Goal: Navigation & Orientation: Understand site structure

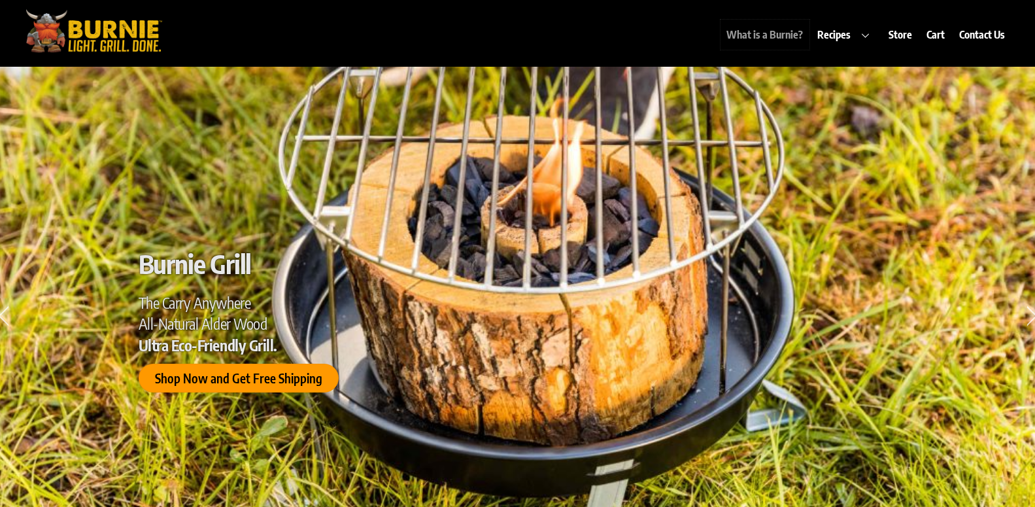
click at [800, 39] on link "What is a Burnie?" at bounding box center [764, 35] width 89 height 30
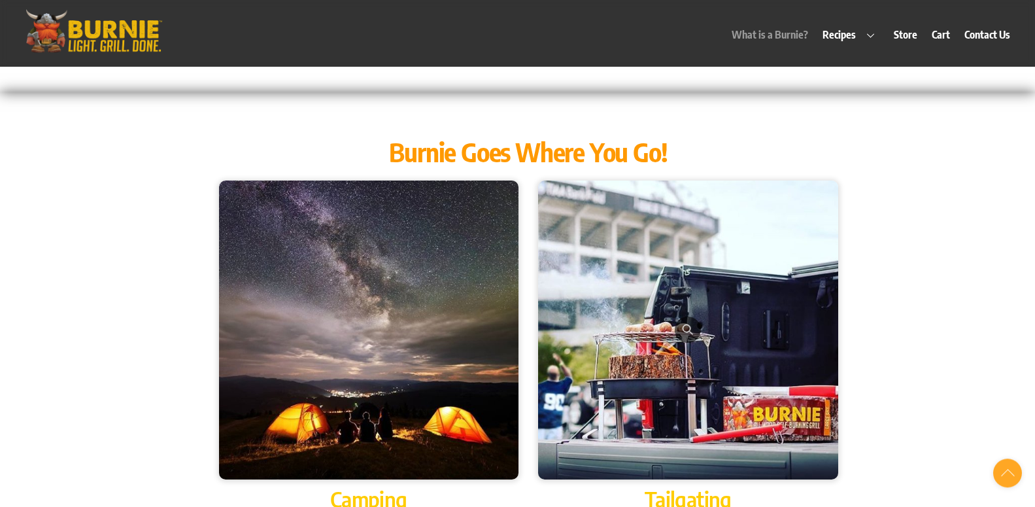
scroll to position [1240, 0]
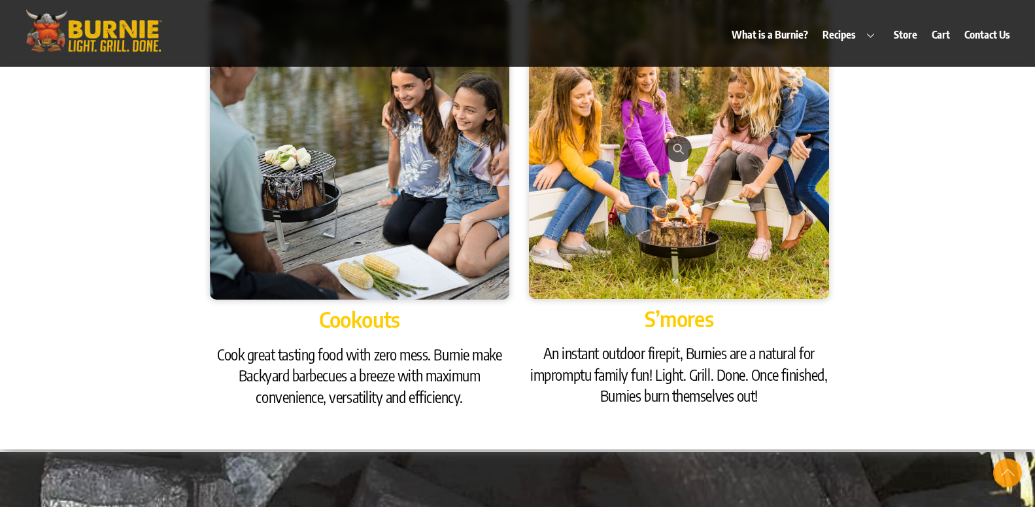
scroll to position [1840, 0]
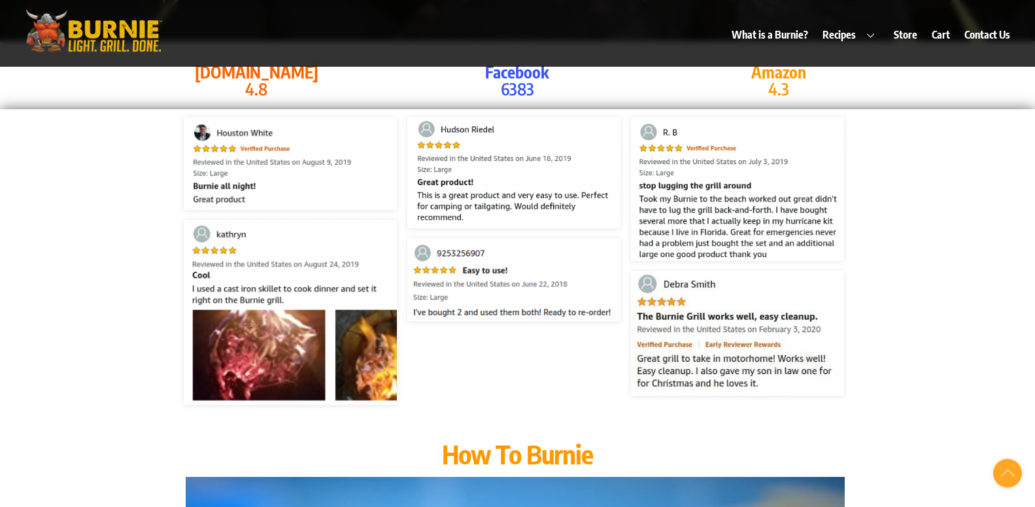
scroll to position [2507, 0]
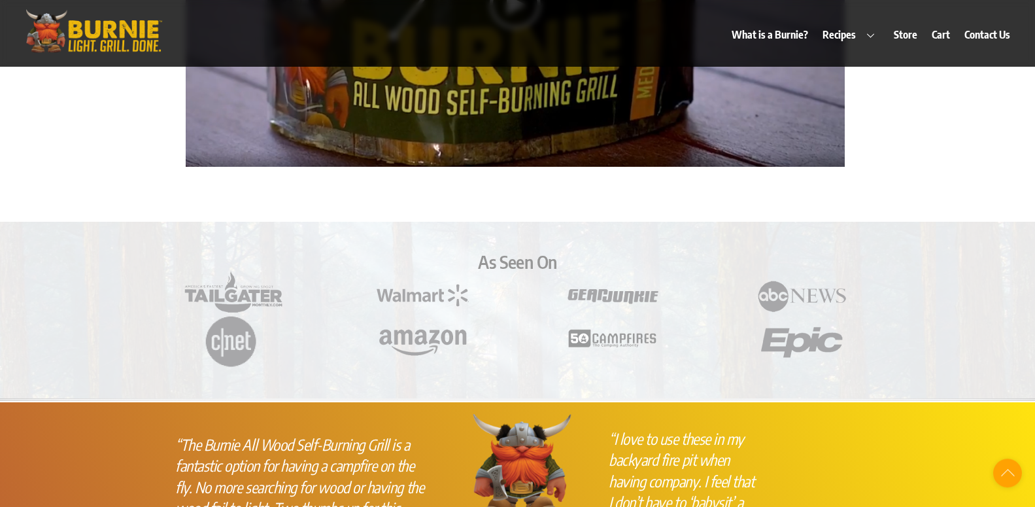
scroll to position [3174, 0]
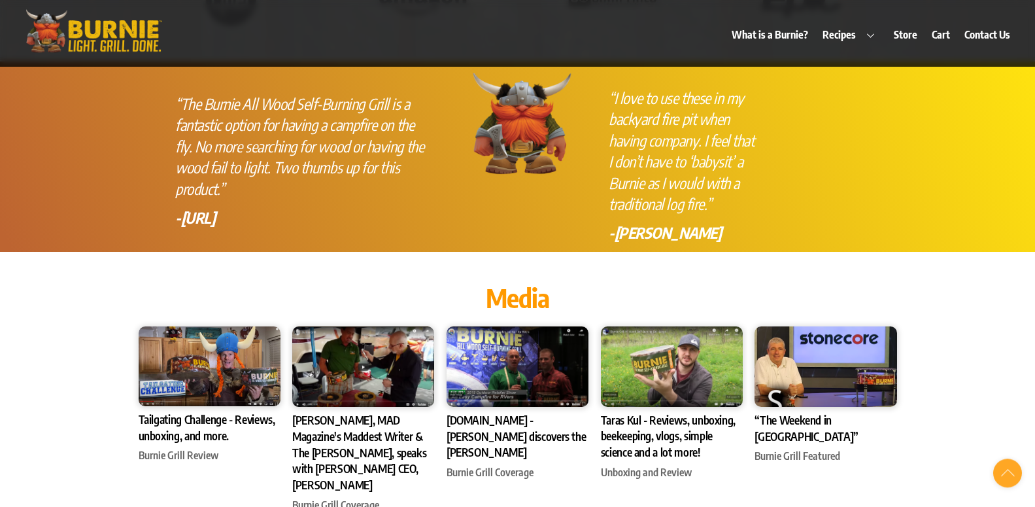
scroll to position [3574, 0]
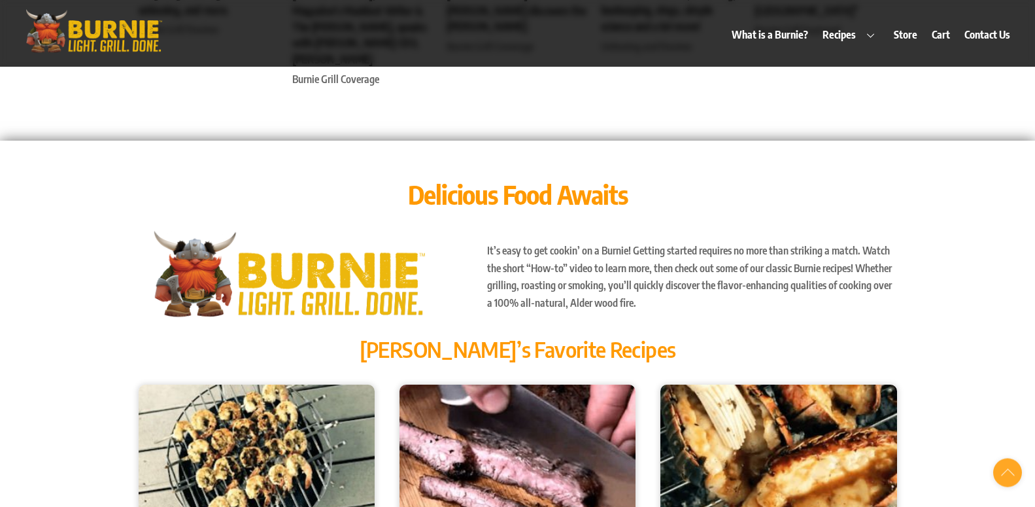
scroll to position [3974, 0]
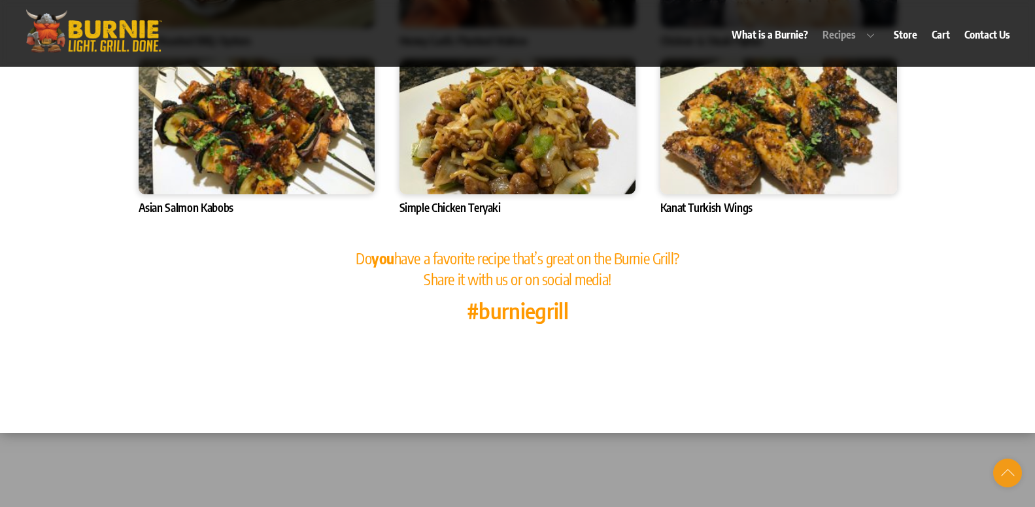
scroll to position [4641, 0]
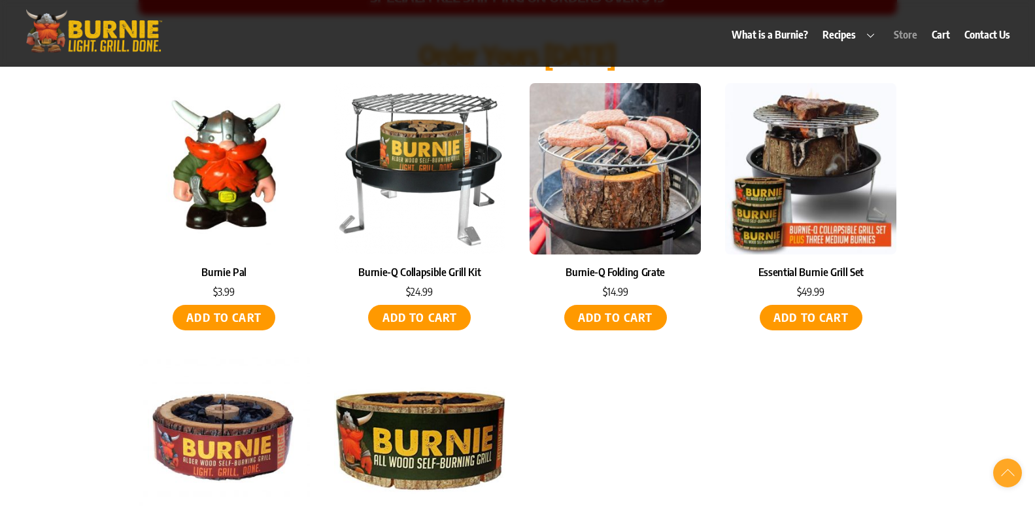
scroll to position [5508, 0]
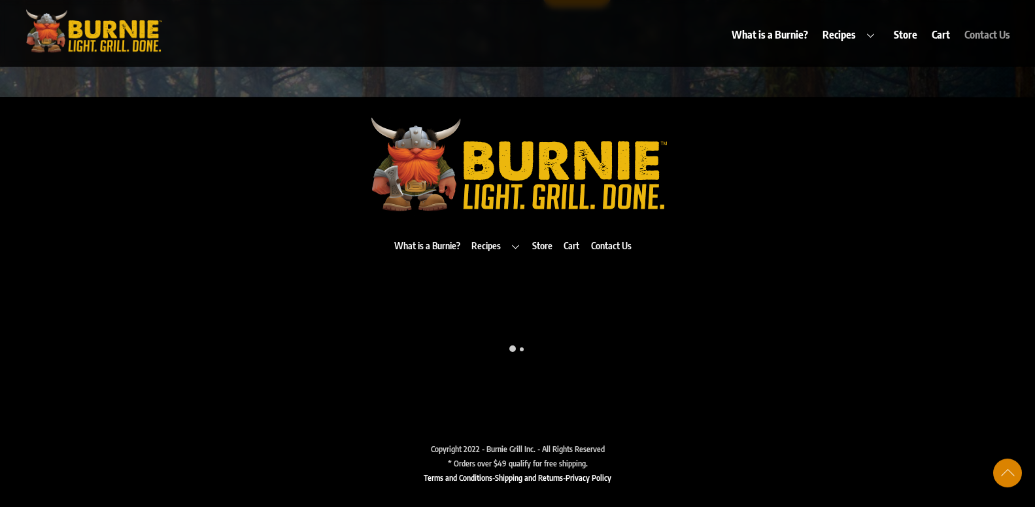
scroll to position [6635, 0]
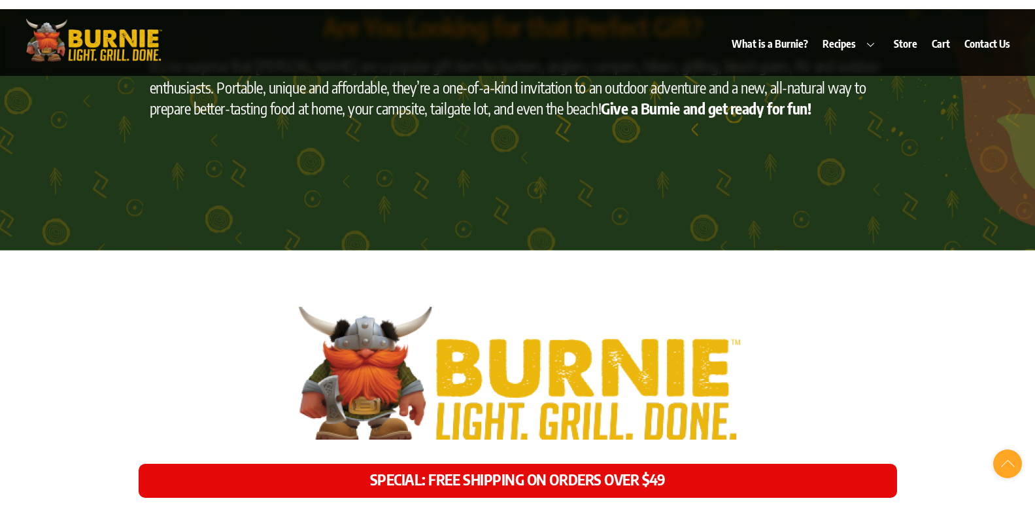
scroll to position [5102, 0]
